Goal: Information Seeking & Learning: Understand process/instructions

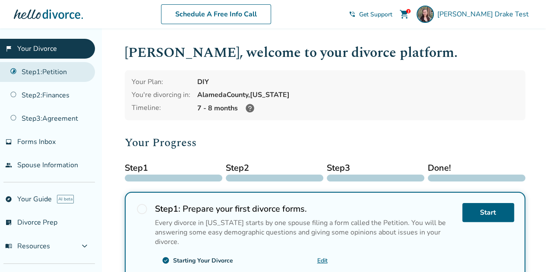
click at [57, 72] on link "Step 1 : Petition" at bounding box center [47, 72] width 95 height 20
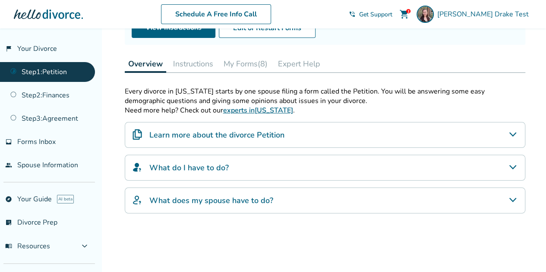
scroll to position [117, 0]
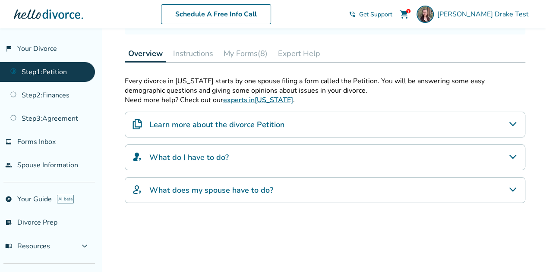
click at [198, 51] on button "Instructions" at bounding box center [193, 53] width 47 height 17
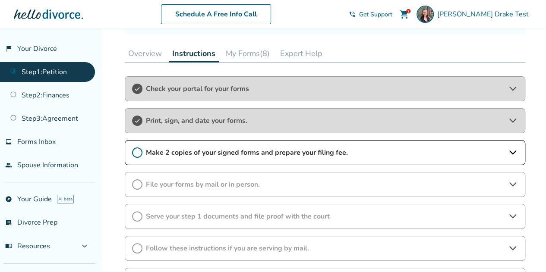
scroll to position [181, 0]
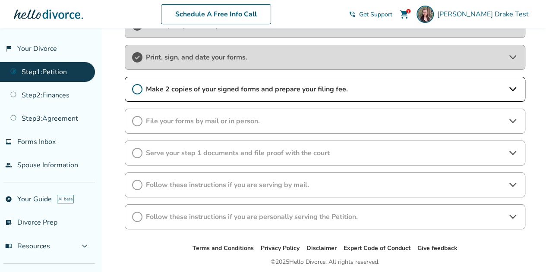
click at [228, 95] on div "Make 2 copies of your signed forms and prepare your filing fee." at bounding box center [325, 89] width 401 height 25
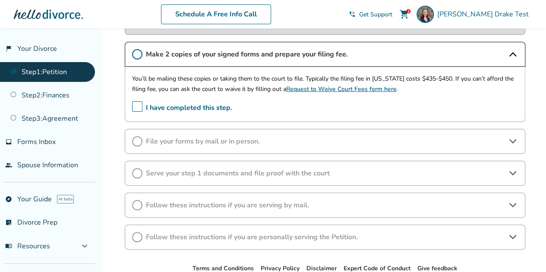
scroll to position [218, 0]
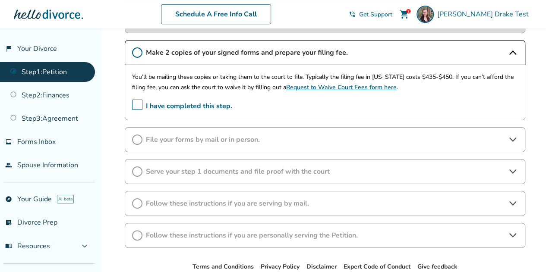
click at [215, 135] on span "File your forms by mail or in person." at bounding box center [325, 139] width 358 height 9
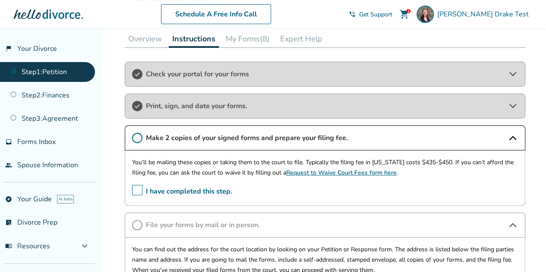
scroll to position [132, 0]
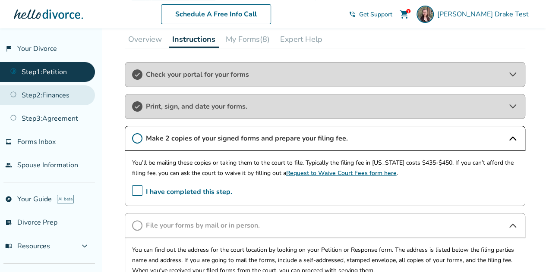
click at [25, 96] on link "Step 2 : Finances" at bounding box center [47, 95] width 95 height 20
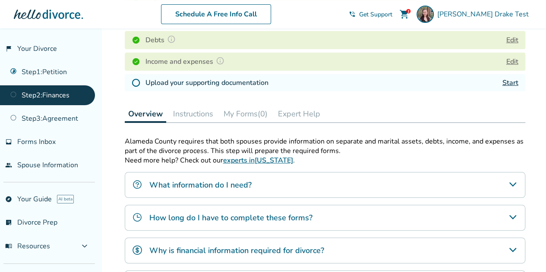
scroll to position [178, 0]
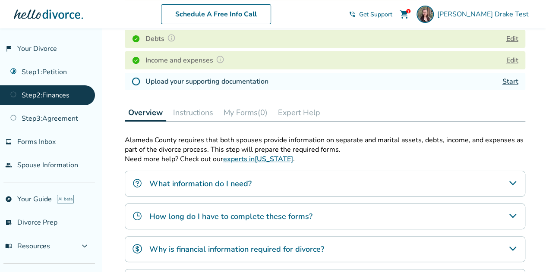
click at [195, 117] on button "Instructions" at bounding box center [193, 112] width 47 height 17
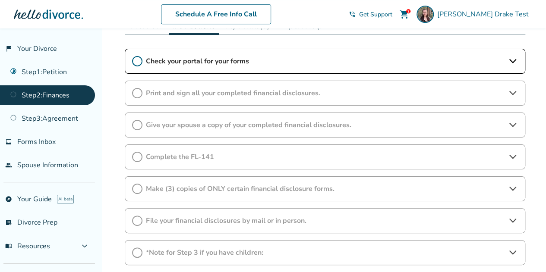
scroll to position [265, 0]
click at [256, 95] on span "Print and sign all your completed financial disclosures." at bounding box center [325, 92] width 358 height 9
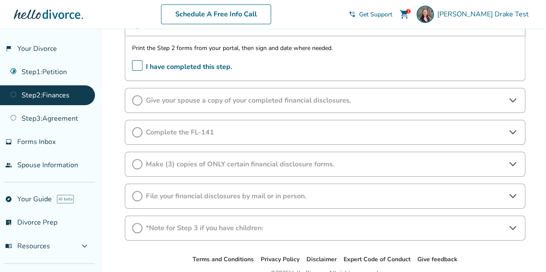
scroll to position [338, 0]
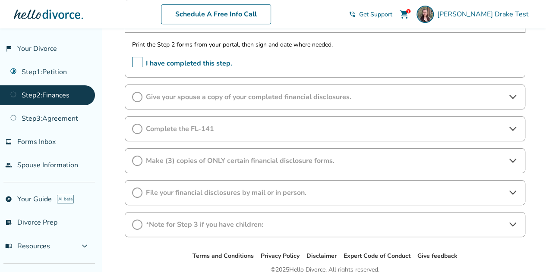
click at [256, 95] on span "Give your spouse a copy of your completed financial disclosures." at bounding box center [325, 96] width 358 height 9
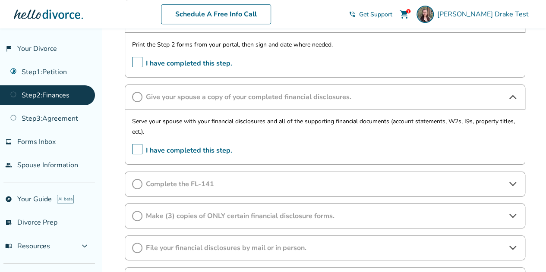
scroll to position [420, 0]
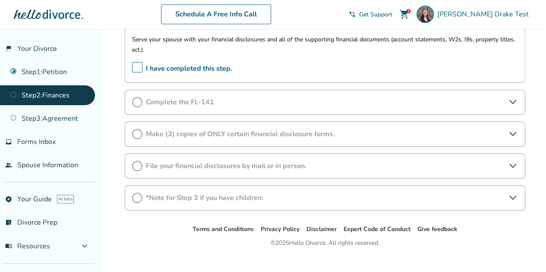
click at [256, 95] on div "Complete the FL-141" at bounding box center [325, 102] width 401 height 25
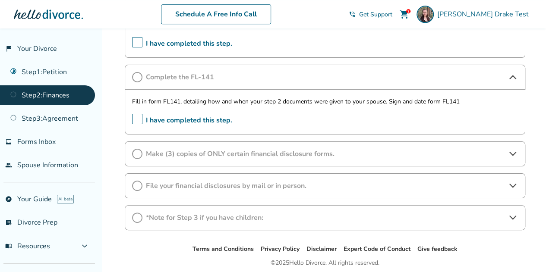
scroll to position [445, 0]
click at [239, 149] on span "Make (3) copies of ONLY certain financial disclosure forms." at bounding box center [325, 153] width 358 height 9
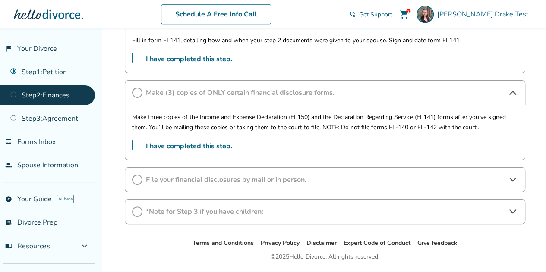
scroll to position [529, 0]
